Goal: Task Accomplishment & Management: Manage account settings

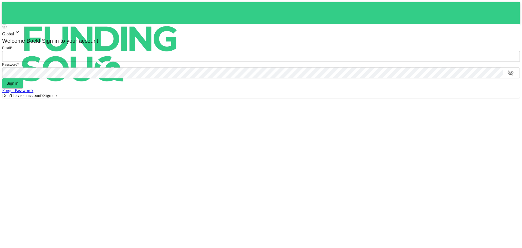
type input "[EMAIL_ADDRESS][DOMAIN_NAME]"
click at [23, 88] on button "Sign in" at bounding box center [12, 83] width 21 height 10
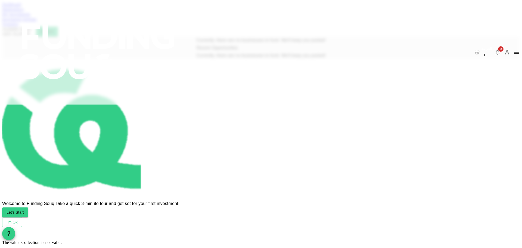
click at [30, 17] on link "My Investments" at bounding box center [16, 14] width 28 height 5
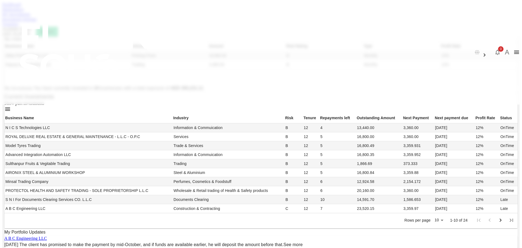
click at [153, 12] on div "Marketplace" at bounding box center [261, 9] width 518 height 5
click at [24, 12] on link "Marketplace" at bounding box center [13, 9] width 22 height 5
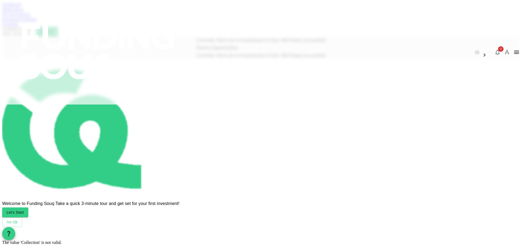
click at [21, 7] on link "Dashboard" at bounding box center [11, 4] width 19 height 5
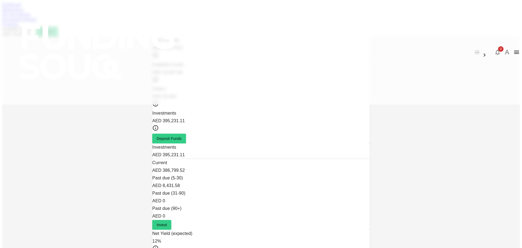
click at [150, 12] on div "Marketplace" at bounding box center [261, 9] width 518 height 5
click at [24, 12] on link "Marketplace" at bounding box center [13, 9] width 22 height 5
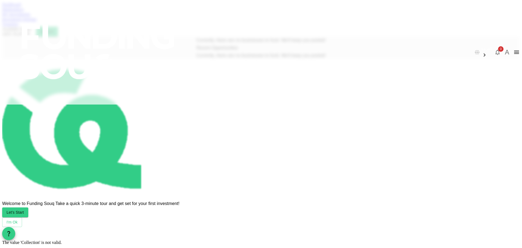
click at [24, 12] on link "Marketplace" at bounding box center [13, 9] width 22 height 5
click at [30, 17] on link "My Investments" at bounding box center [16, 14] width 28 height 5
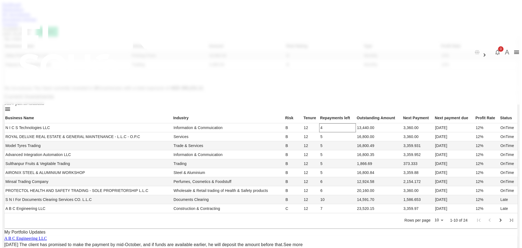
scroll to position [226, 0]
